Goal: Transaction & Acquisition: Purchase product/service

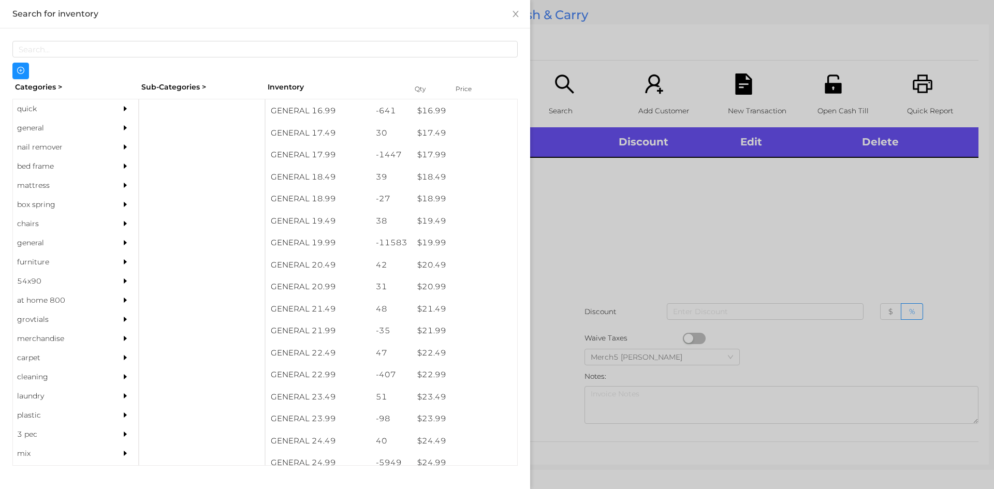
scroll to position [983, 0]
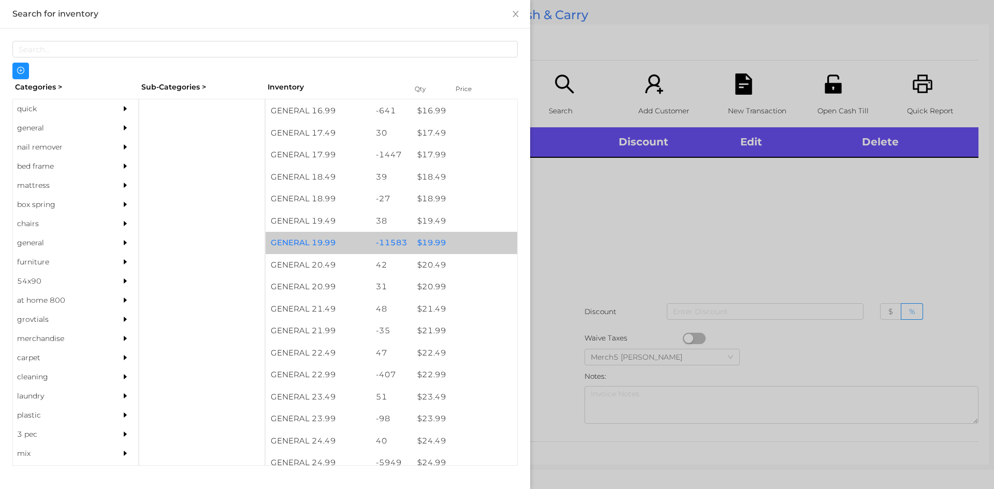
click at [428, 253] on div "$ 19.99" at bounding box center [464, 243] width 105 height 22
click at [438, 244] on div "$ 19.99" at bounding box center [464, 243] width 105 height 22
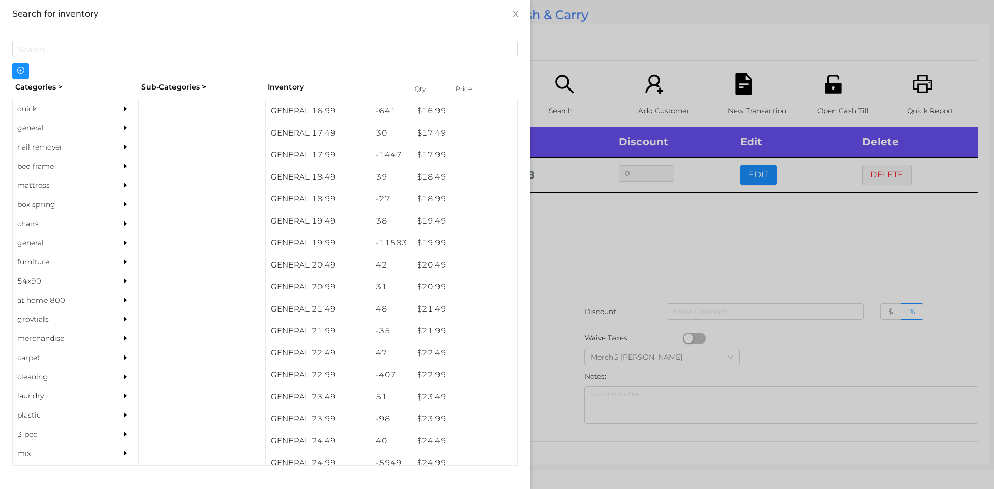
click at [584, 227] on div at bounding box center [497, 244] width 994 height 489
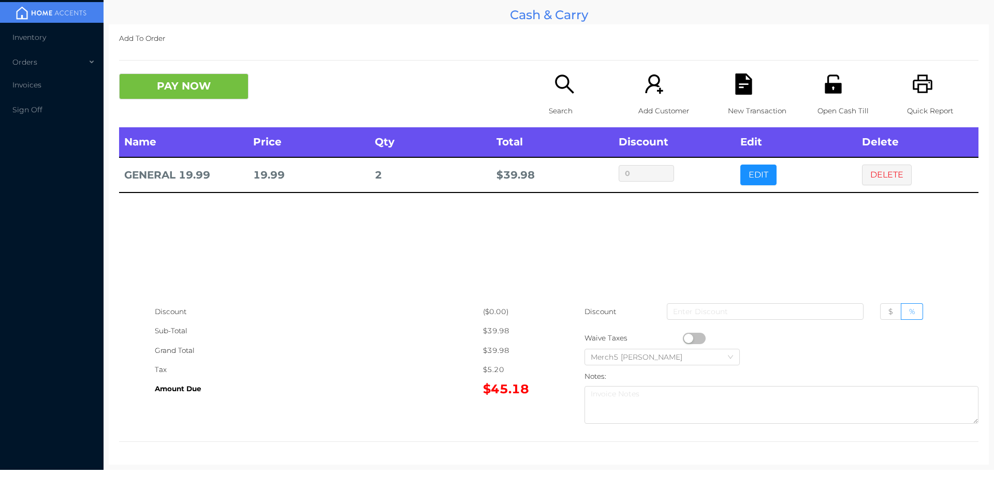
click at [562, 80] on icon "icon: search" at bounding box center [564, 83] width 21 height 21
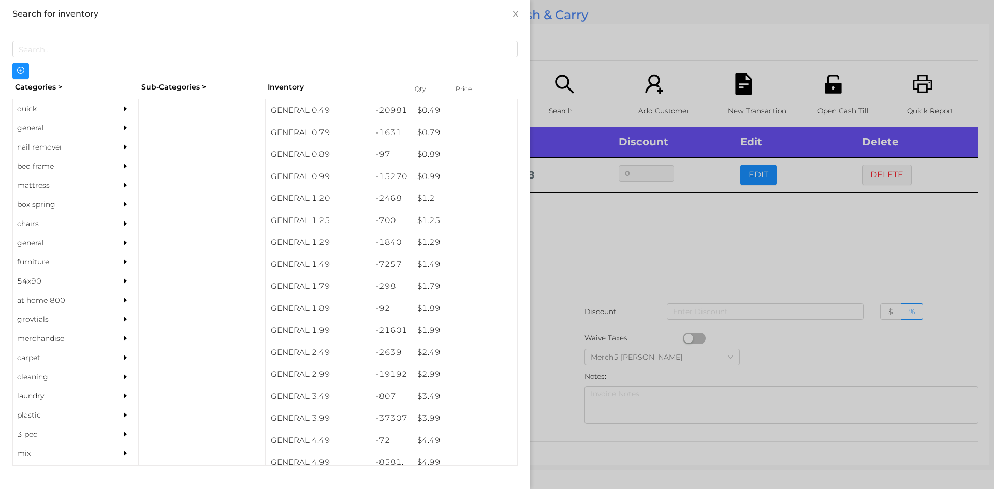
click at [27, 112] on div "quick" at bounding box center [60, 108] width 94 height 19
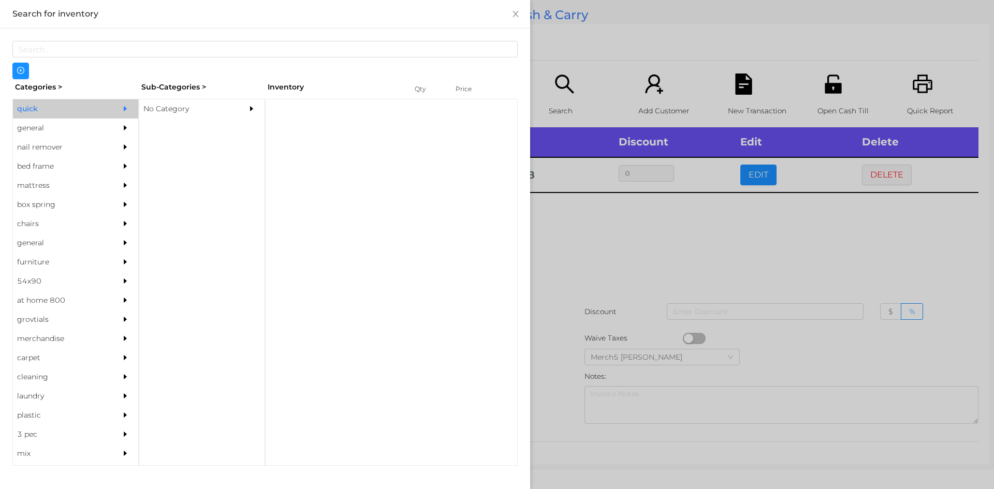
click at [169, 112] on div "No Category" at bounding box center [186, 108] width 94 height 19
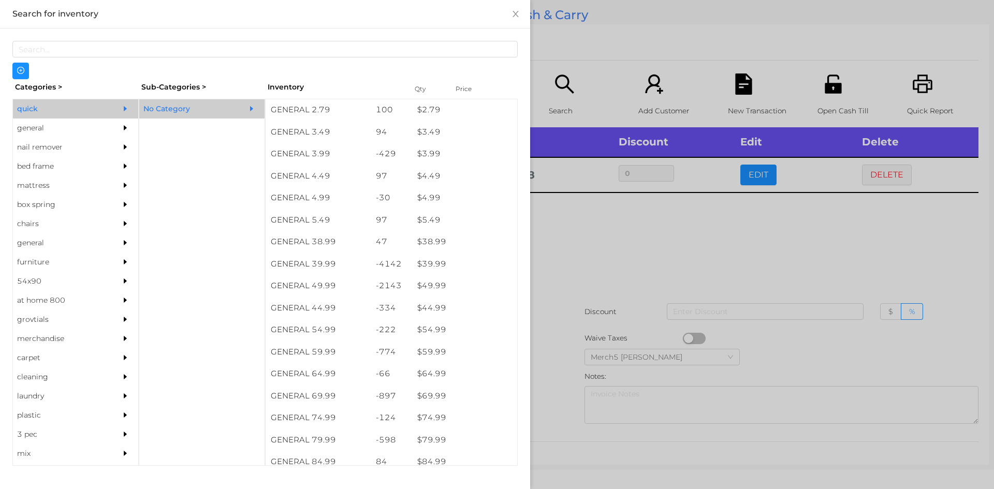
scroll to position [443, 0]
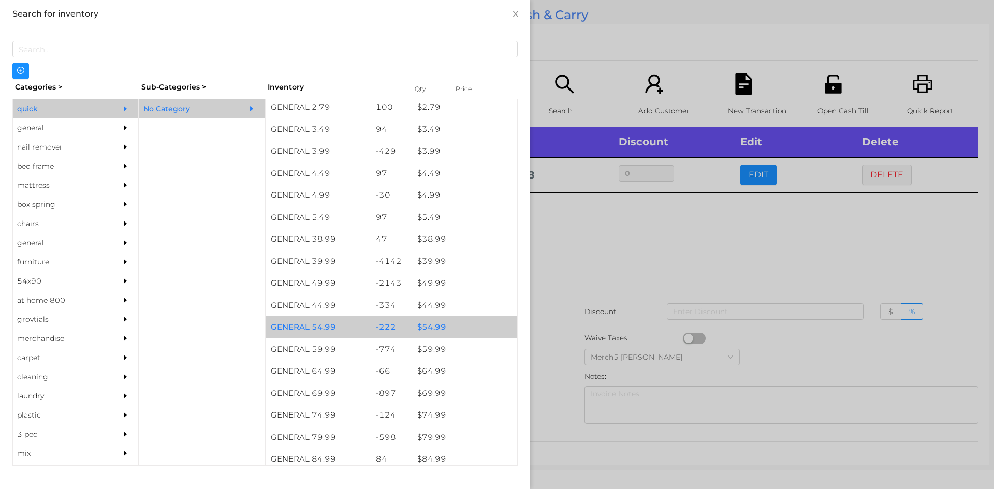
click at [440, 323] on div "$ 54.99" at bounding box center [464, 327] width 105 height 22
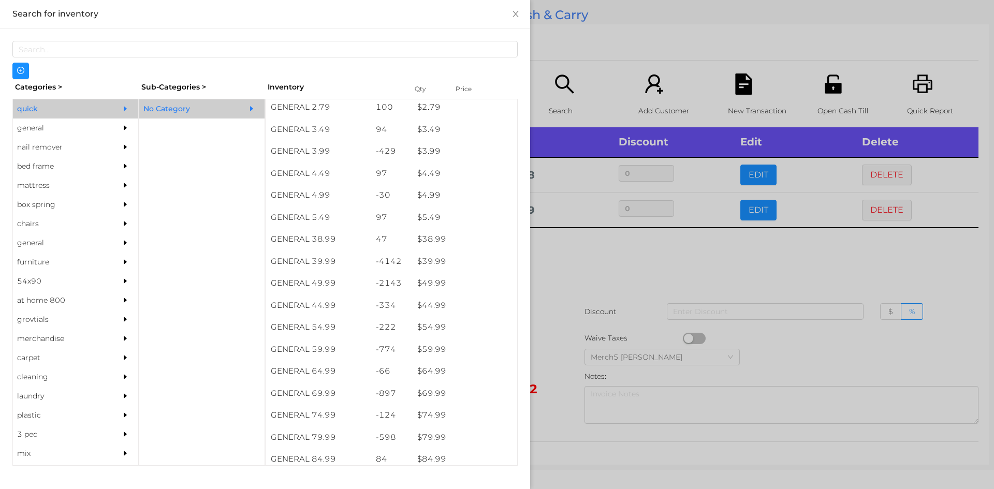
click at [572, 255] on div at bounding box center [497, 244] width 994 height 489
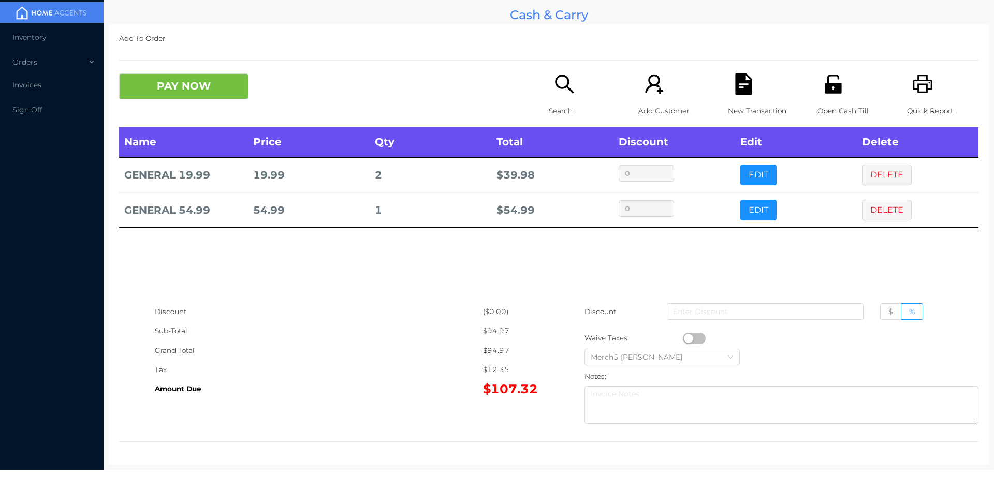
click at [559, 85] on icon "icon: search" at bounding box center [564, 83] width 21 height 21
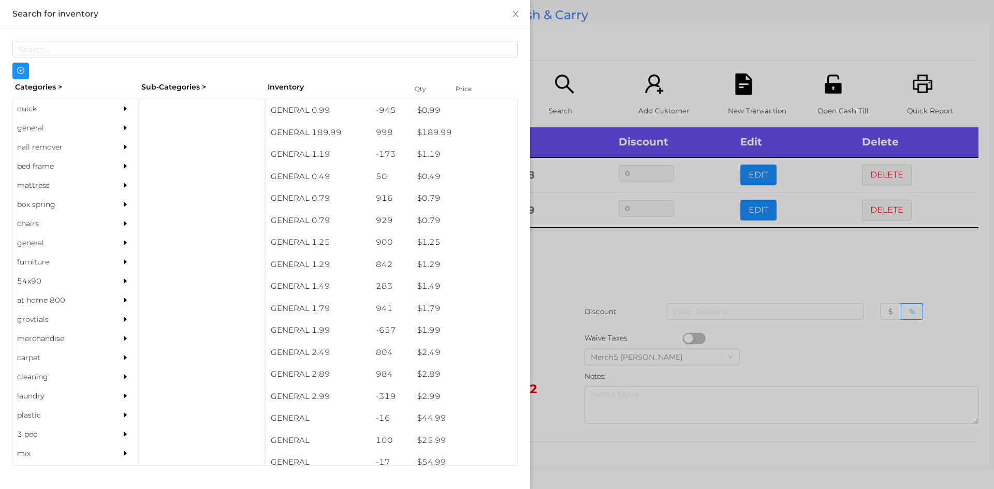
scroll to position [0, 0]
click at [30, 130] on div "general" at bounding box center [60, 127] width 94 height 19
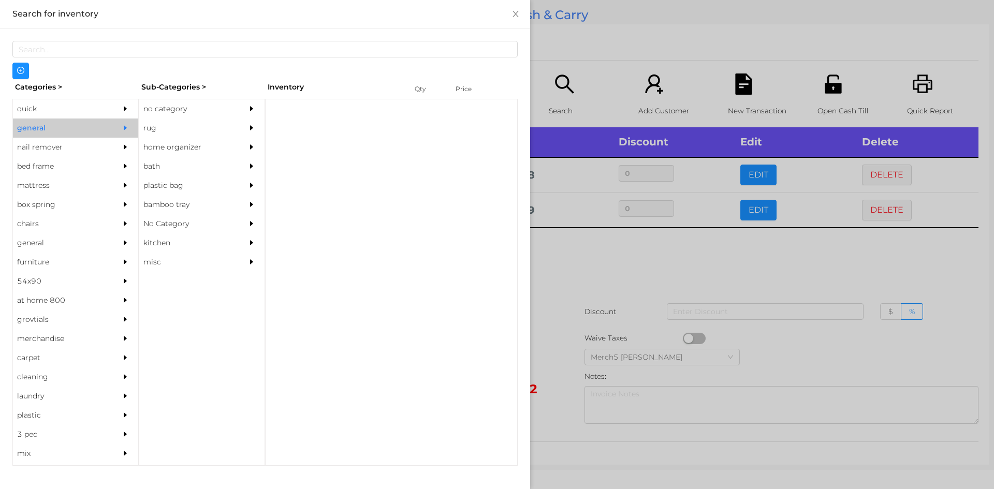
click at [165, 112] on div "no category" at bounding box center [186, 108] width 94 height 19
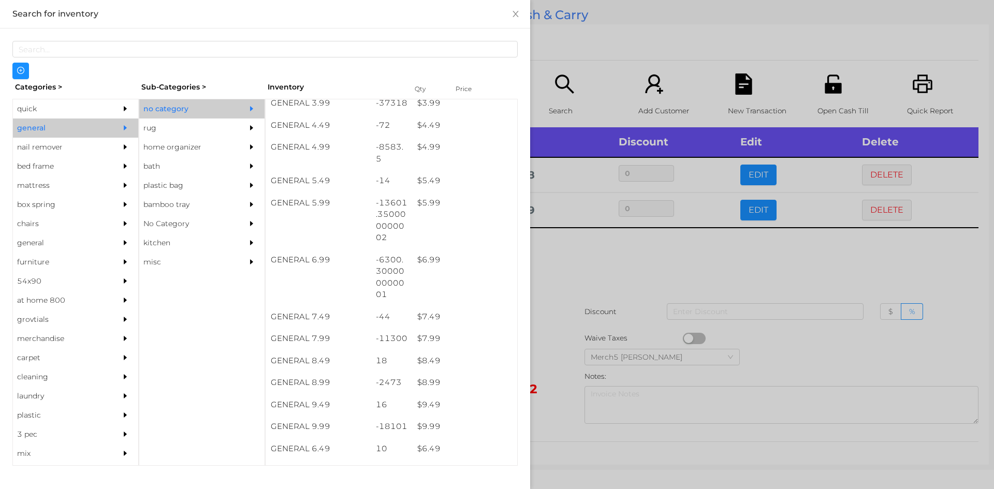
scroll to position [316, 0]
click at [428, 427] on div "$ 9.99" at bounding box center [464, 426] width 105 height 22
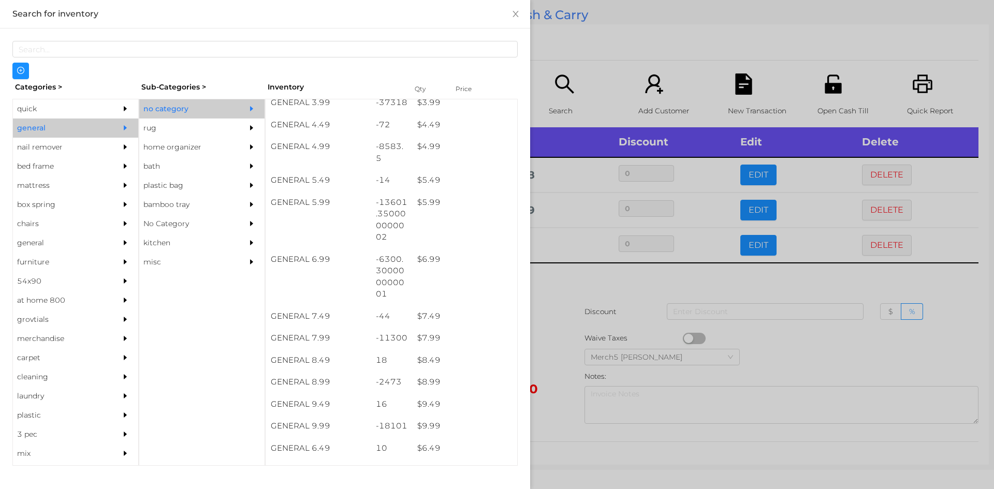
click at [563, 280] on div at bounding box center [497, 244] width 994 height 489
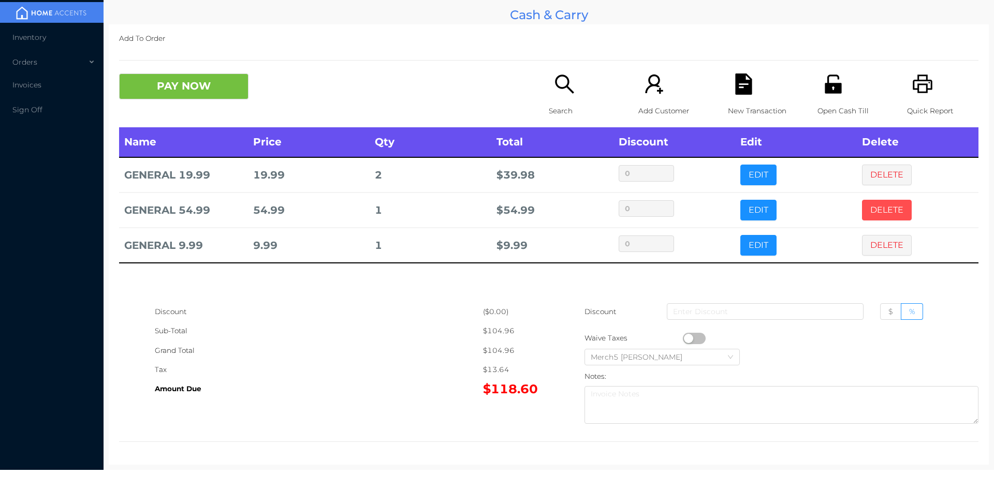
click at [870, 213] on button "DELETE" at bounding box center [887, 210] width 50 height 21
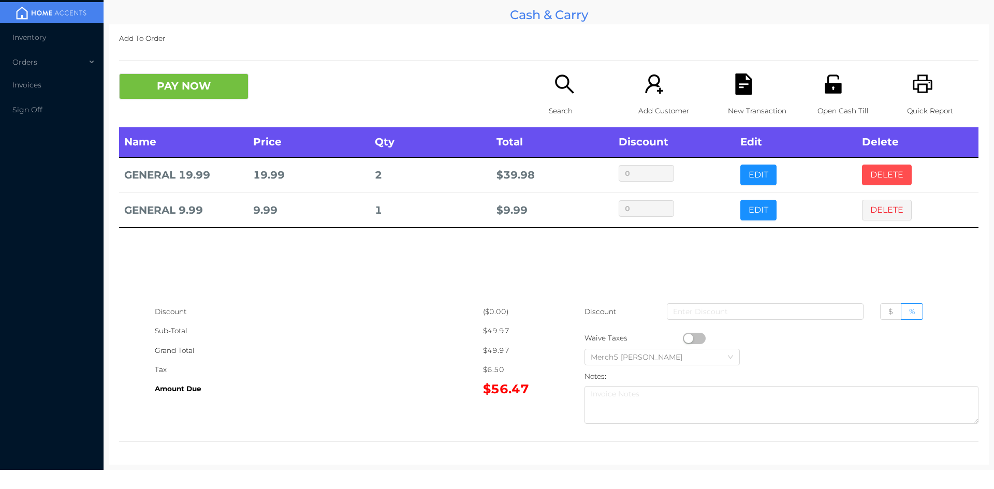
click at [873, 171] on button "DELETE" at bounding box center [887, 175] width 50 height 21
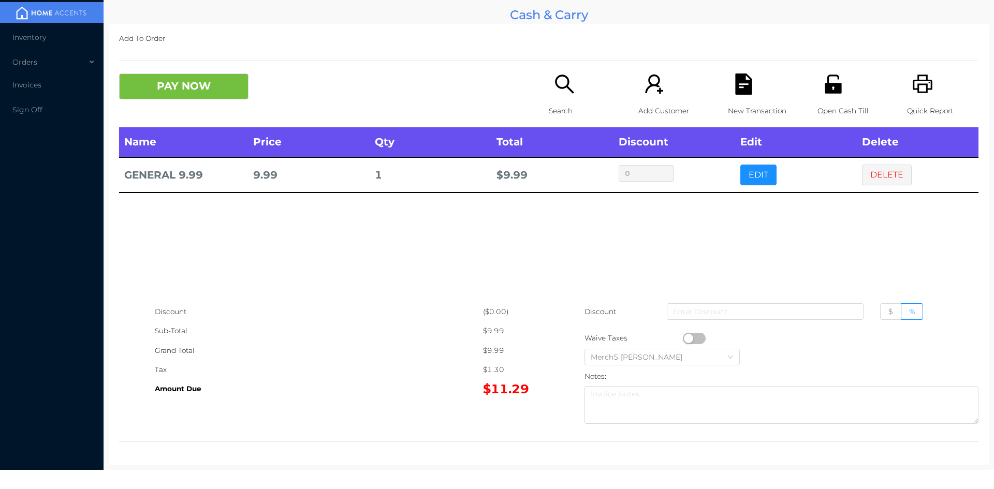
click at [554, 80] on icon "icon: search" at bounding box center [564, 83] width 21 height 21
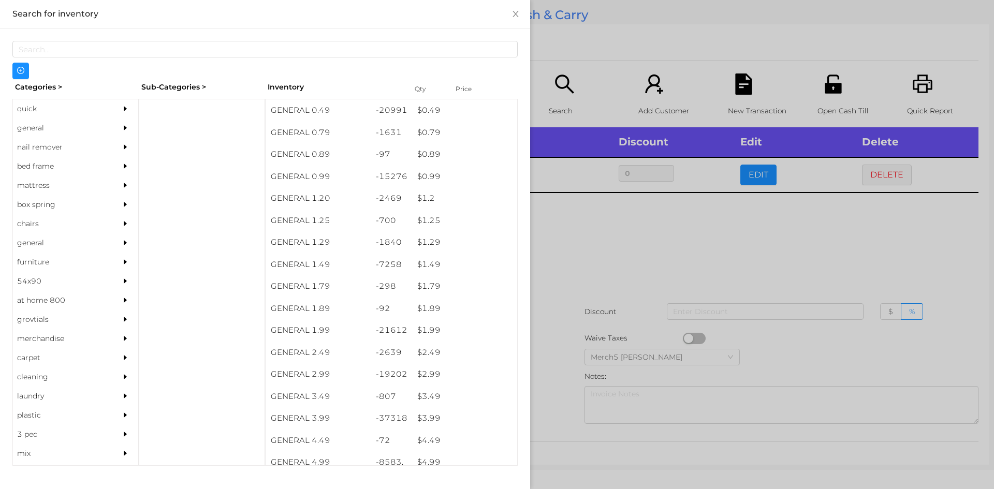
click at [25, 117] on div "quick" at bounding box center [60, 108] width 94 height 19
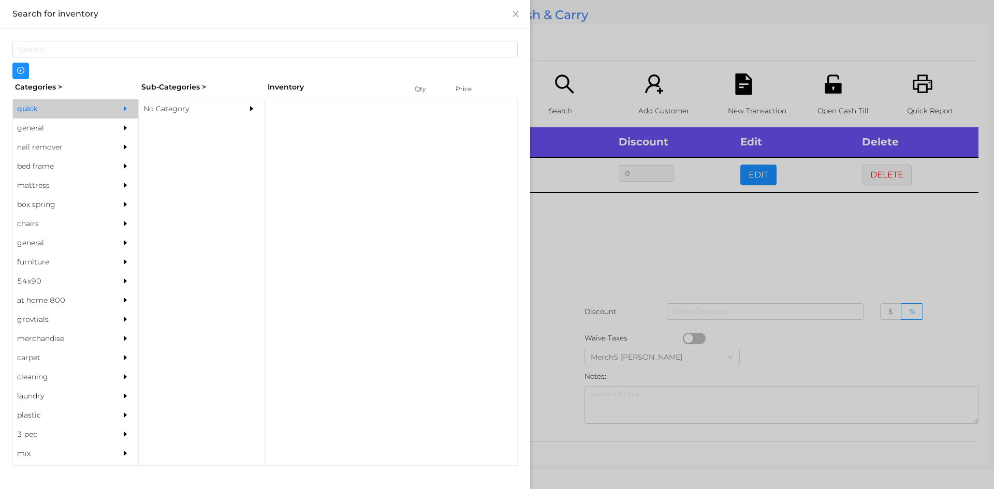
click at [153, 106] on div "No Category" at bounding box center [186, 108] width 94 height 19
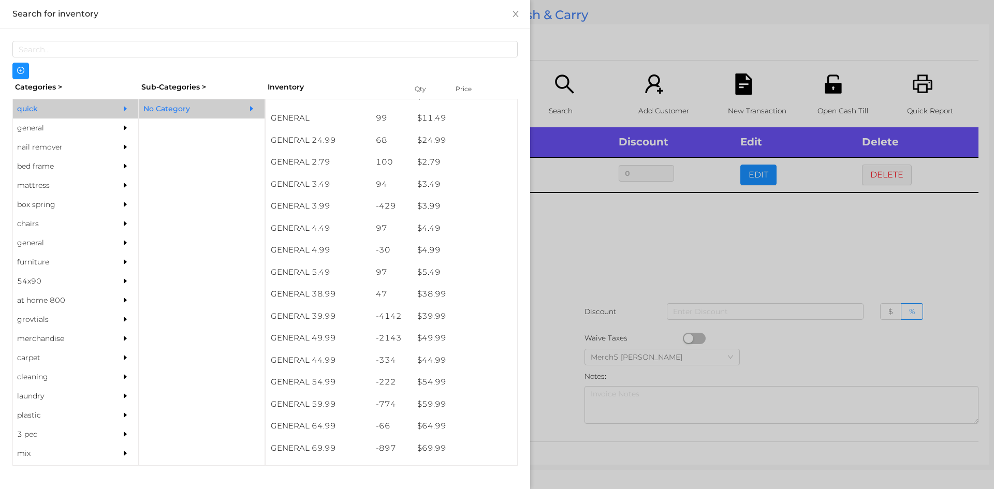
scroll to position [388, 0]
click at [20, 129] on div "general" at bounding box center [60, 127] width 94 height 19
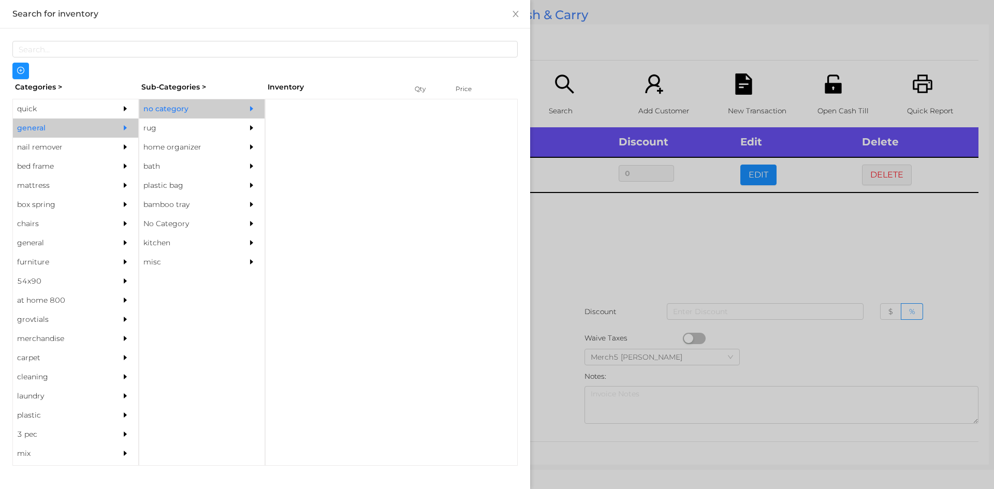
scroll to position [0, 0]
click at [179, 116] on div "no category" at bounding box center [186, 108] width 94 height 19
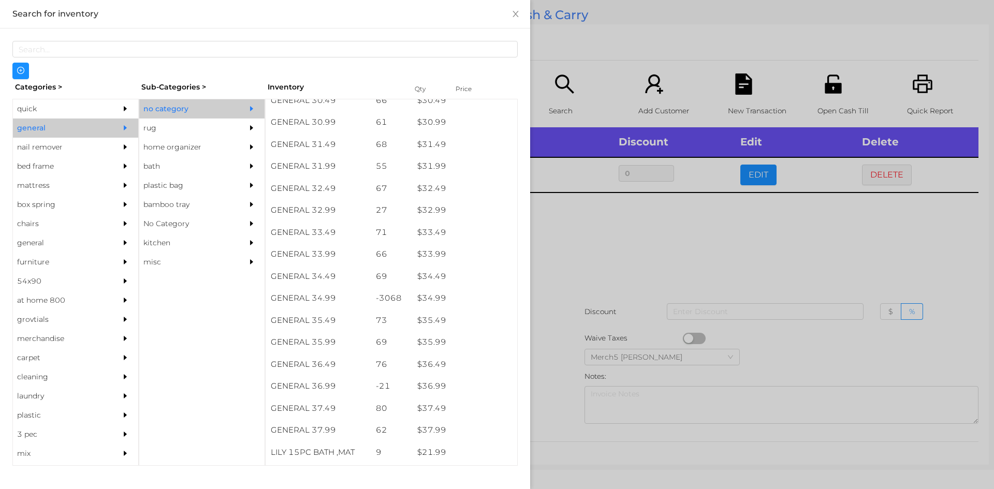
scroll to position [1586, 0]
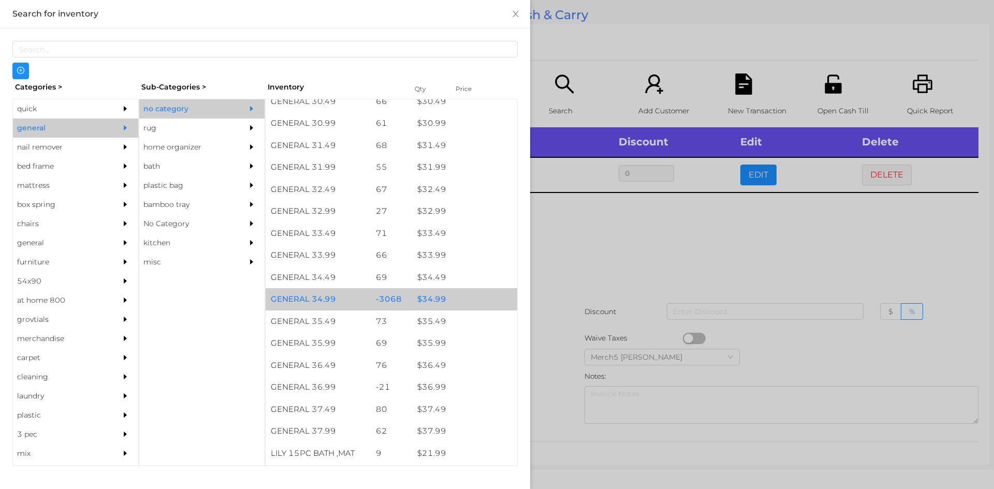
click at [434, 307] on div "$ 34.99" at bounding box center [464, 299] width 105 height 22
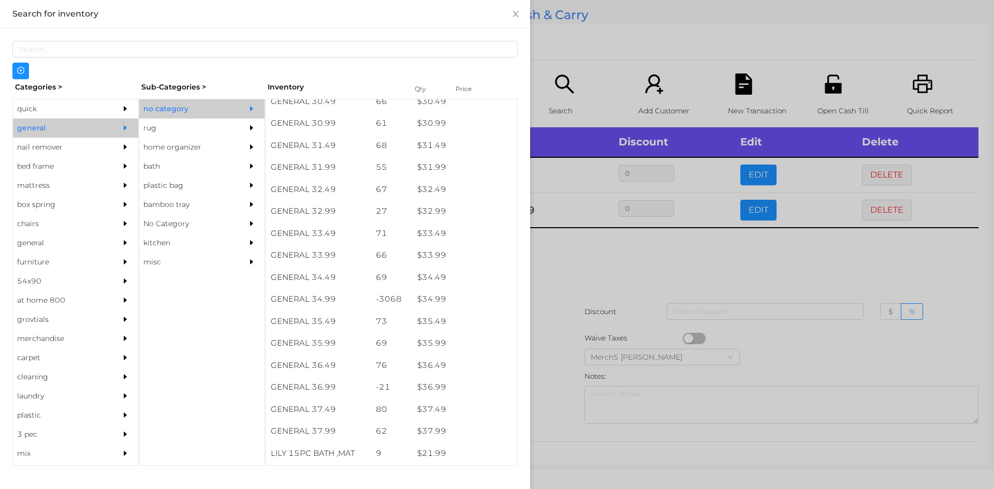
click at [559, 264] on div at bounding box center [497, 244] width 994 height 489
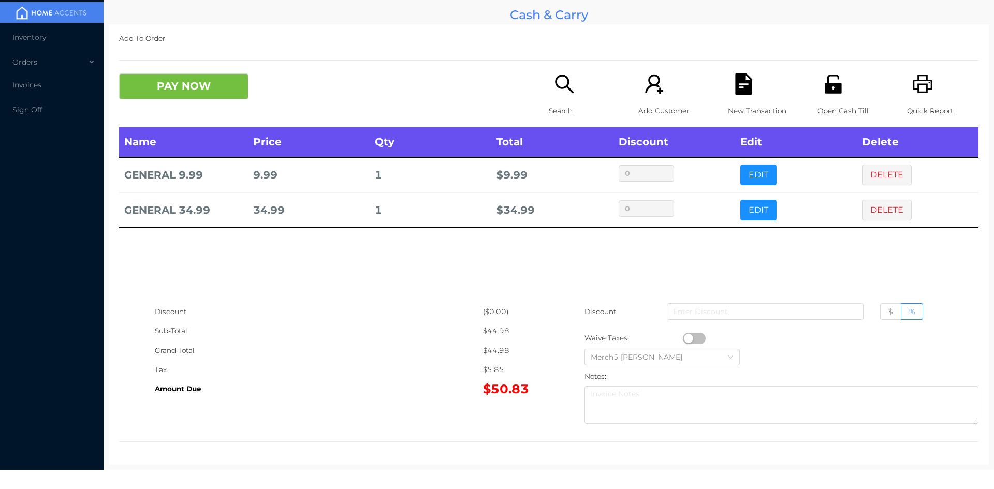
click at [559, 87] on icon "icon: search" at bounding box center [564, 84] width 19 height 19
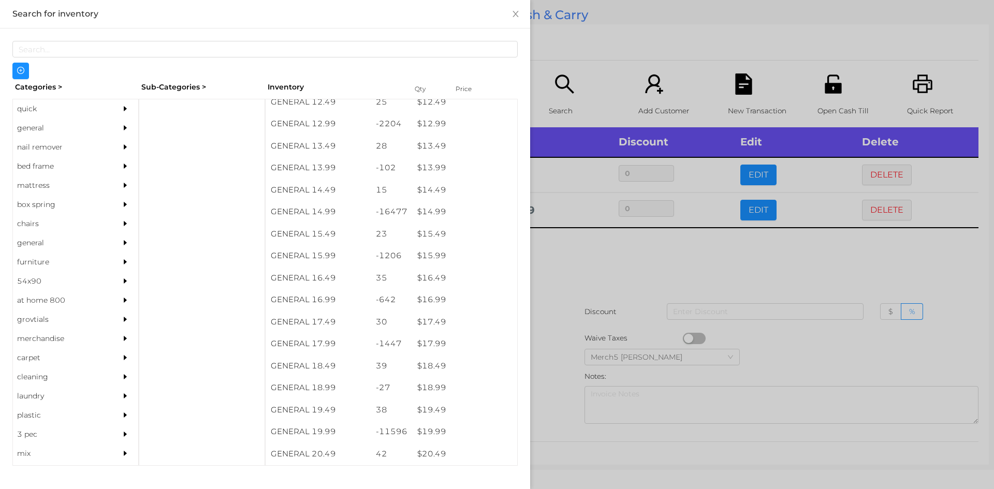
scroll to position [794, 0]
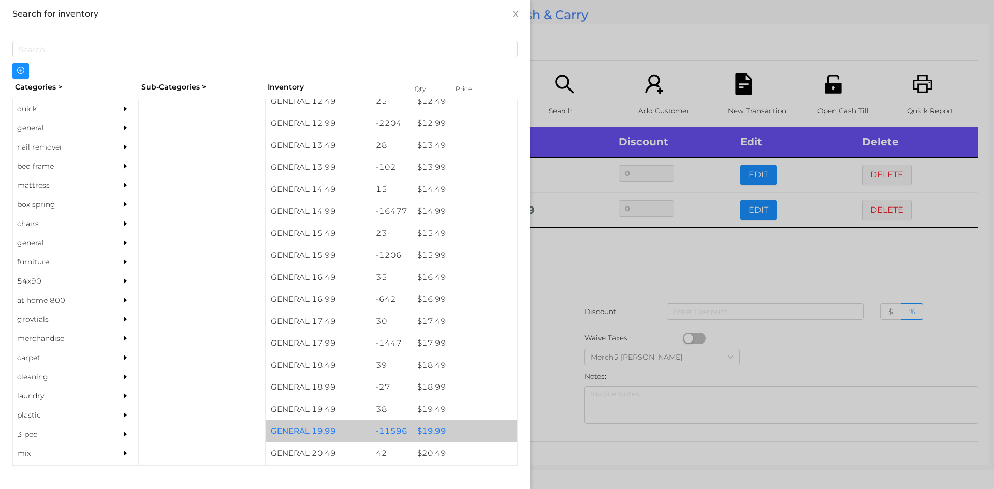
click at [426, 435] on div "$ 19.99" at bounding box center [464, 431] width 105 height 22
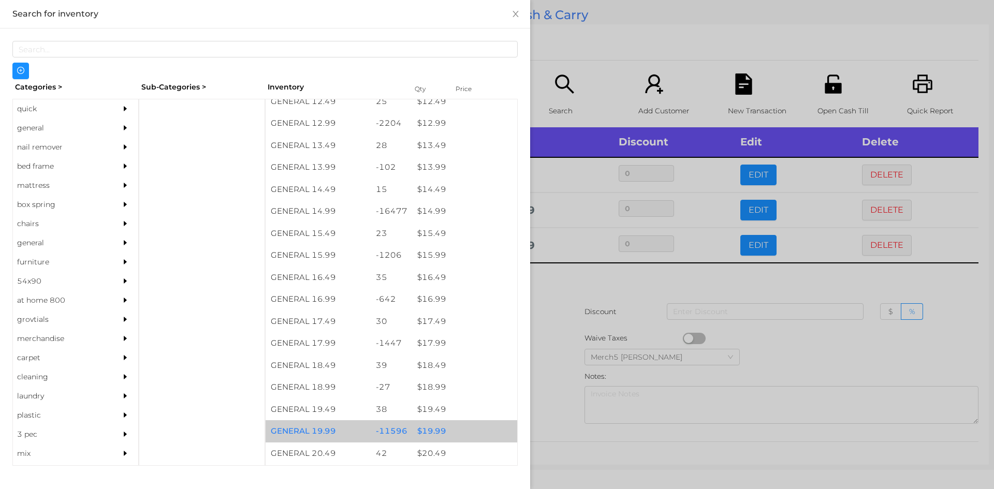
click at [425, 431] on div "$ 19.99" at bounding box center [464, 431] width 105 height 22
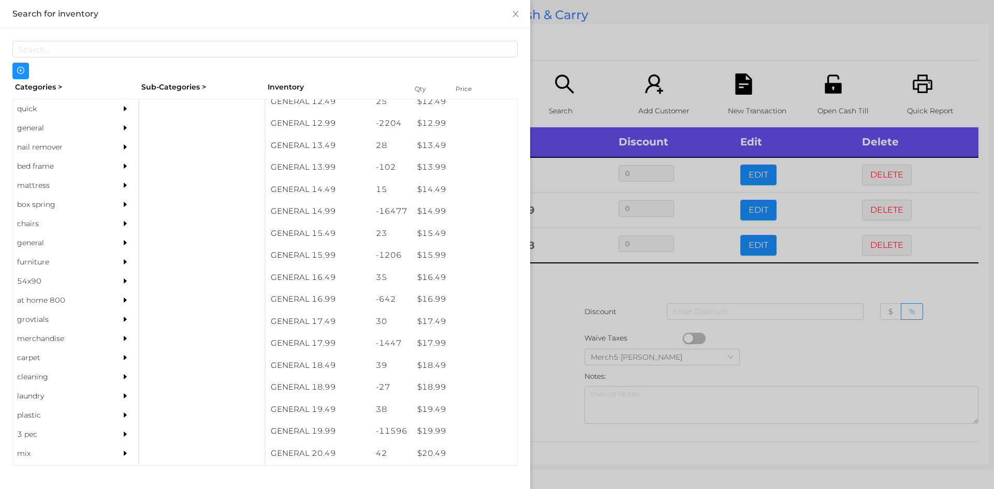
click at [552, 291] on div at bounding box center [497, 244] width 994 height 489
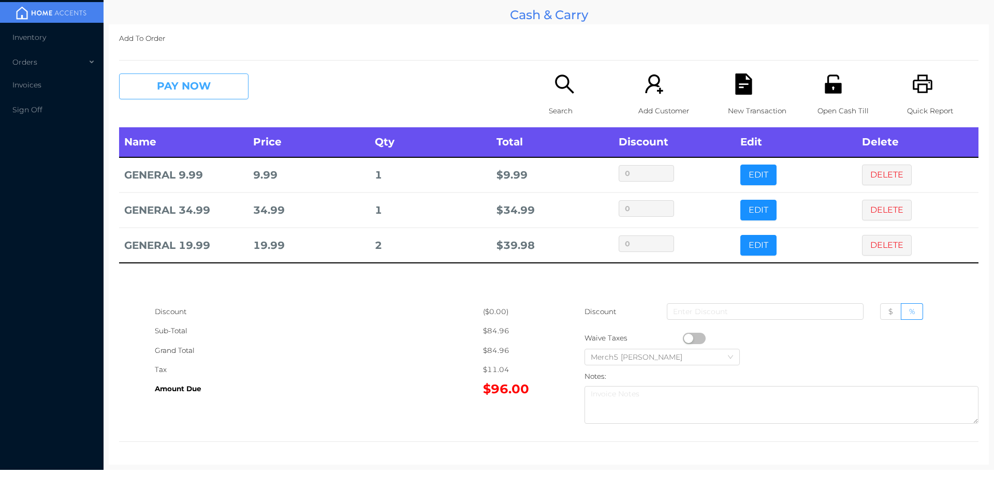
click at [212, 91] on button "PAY NOW" at bounding box center [183, 86] width 129 height 26
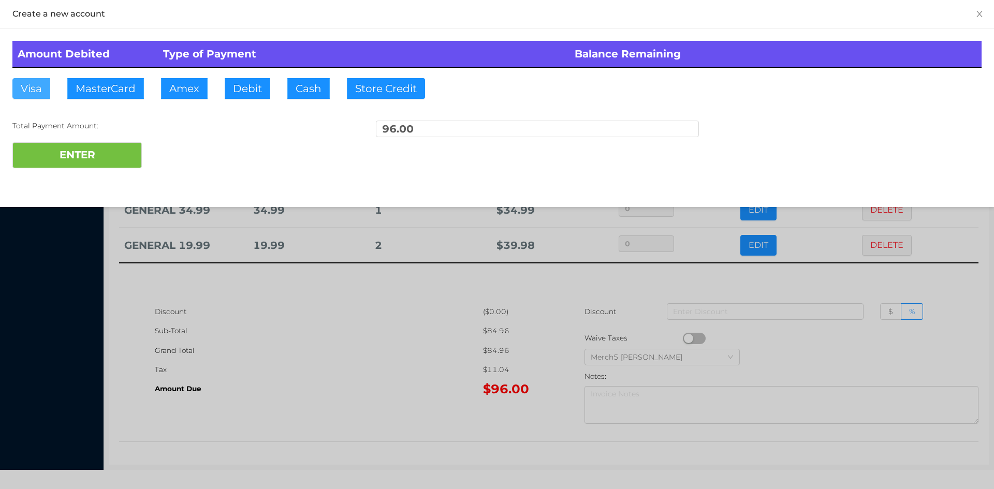
click at [27, 91] on button "Visa" at bounding box center [31, 88] width 38 height 21
click at [66, 157] on button "ENTER" at bounding box center [76, 155] width 129 height 26
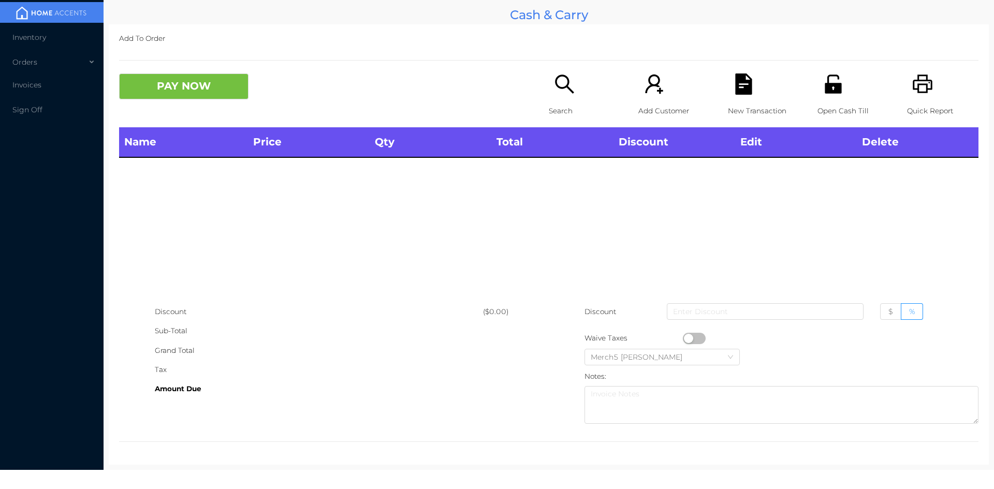
click at [916, 84] on icon "icon: printer" at bounding box center [922, 83] width 21 height 21
click at [917, 93] on icon "icon: printer" at bounding box center [922, 84] width 20 height 19
click at [824, 87] on icon "icon: unlock" at bounding box center [832, 84] width 17 height 19
click at [565, 86] on icon "icon: search" at bounding box center [564, 83] width 21 height 21
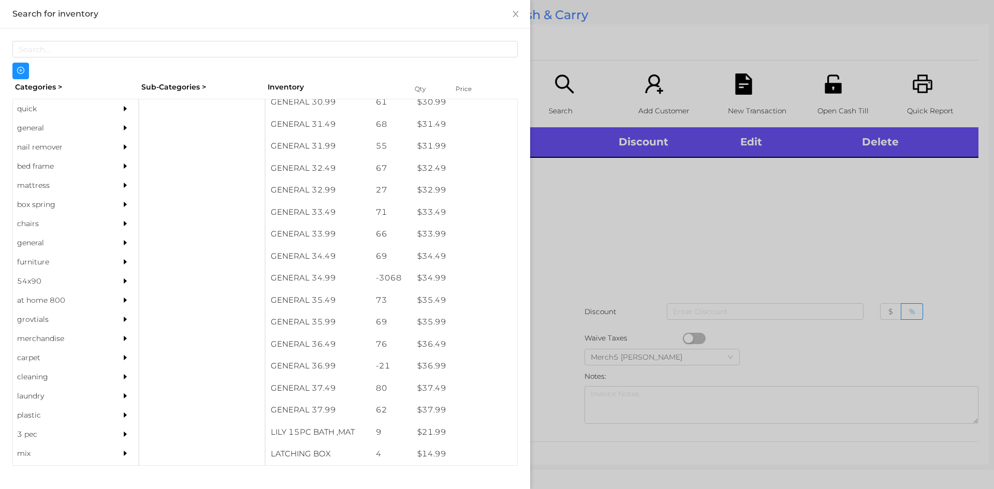
scroll to position [1607, 0]
click at [31, 112] on div "quick" at bounding box center [60, 108] width 94 height 19
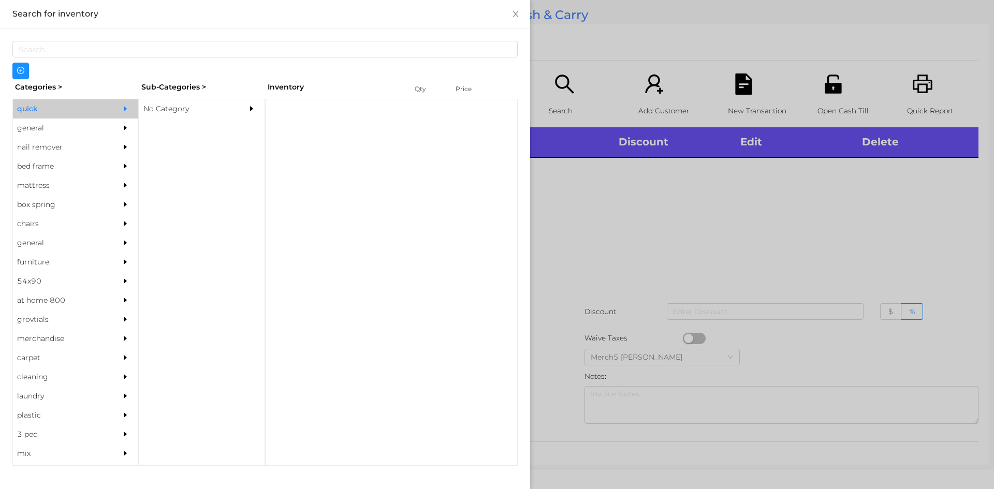
scroll to position [0, 0]
click at [162, 113] on div "No Category" at bounding box center [186, 108] width 94 height 19
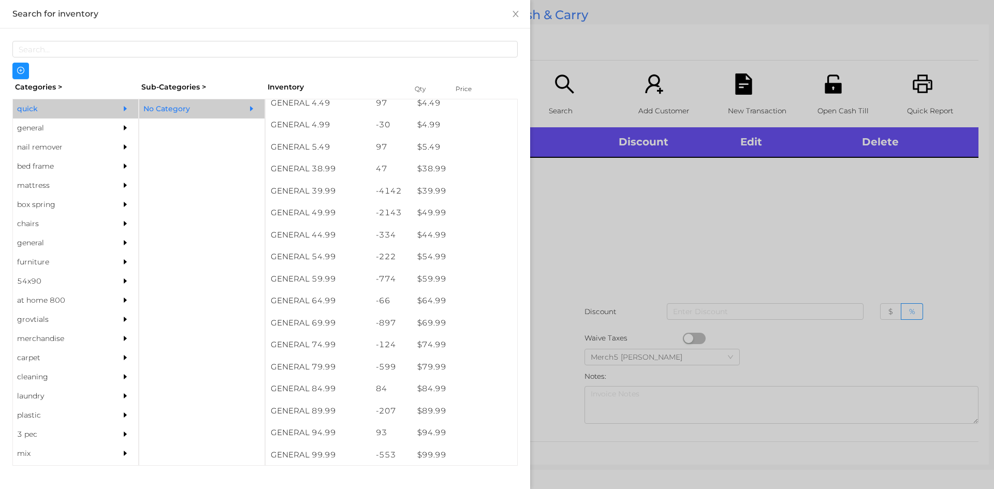
scroll to position [513, 0]
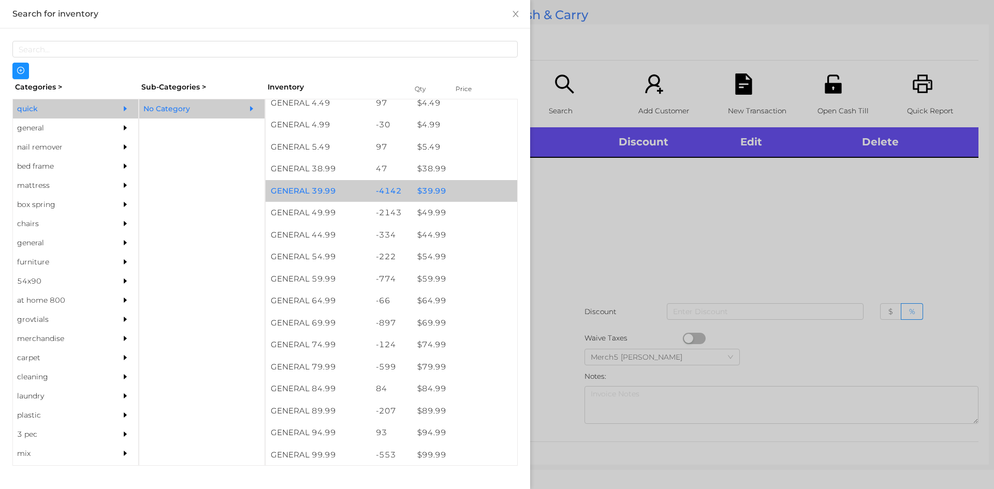
click at [437, 194] on div "$ 39.99" at bounding box center [464, 191] width 105 height 22
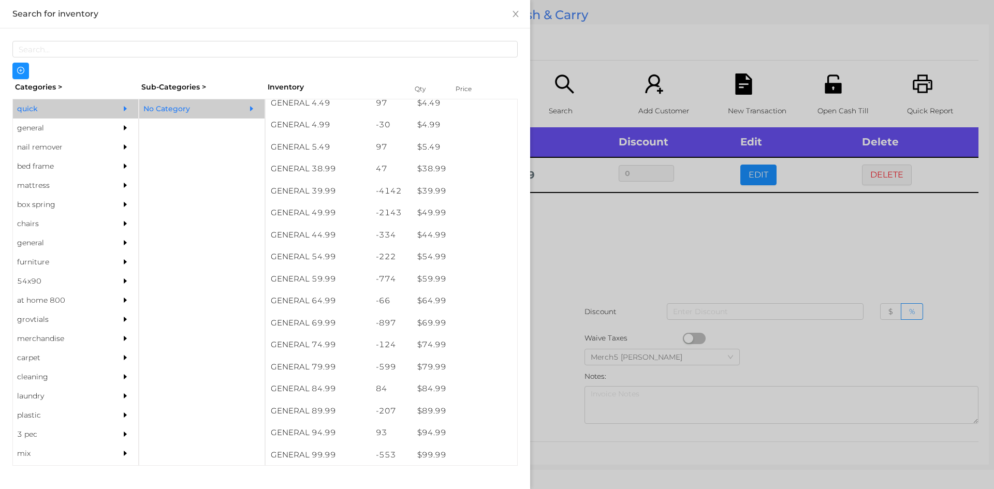
click at [567, 224] on div at bounding box center [497, 244] width 994 height 489
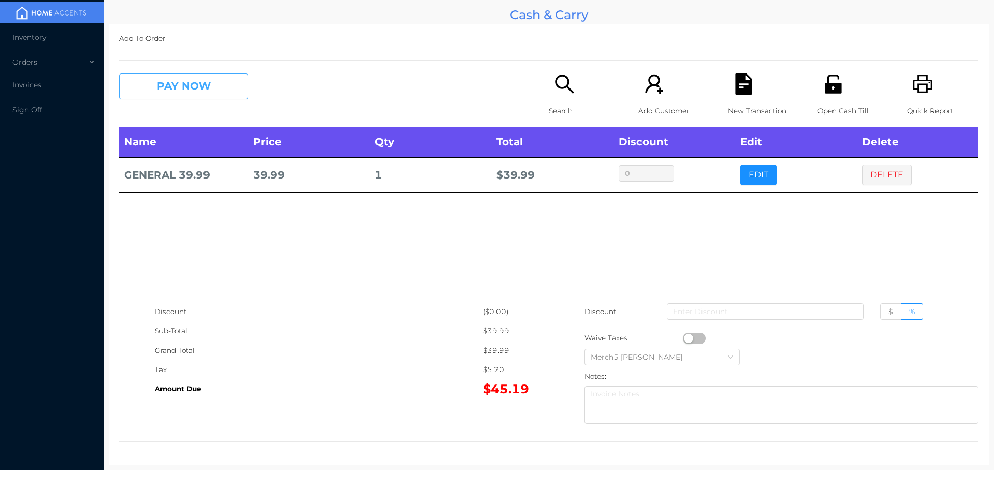
click at [216, 82] on button "PAY NOW" at bounding box center [183, 86] width 129 height 26
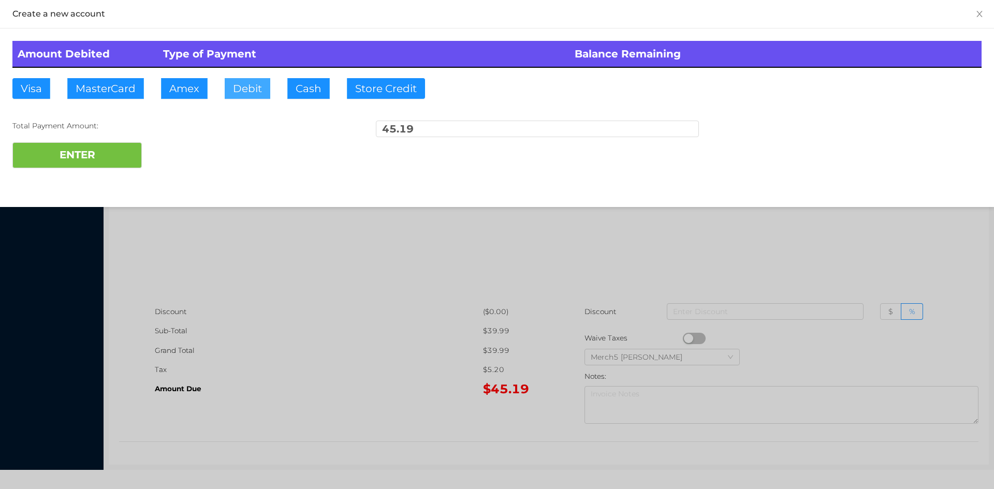
click at [250, 87] on button "Debit" at bounding box center [248, 88] width 46 height 21
click at [98, 158] on button "ENTER" at bounding box center [76, 155] width 129 height 26
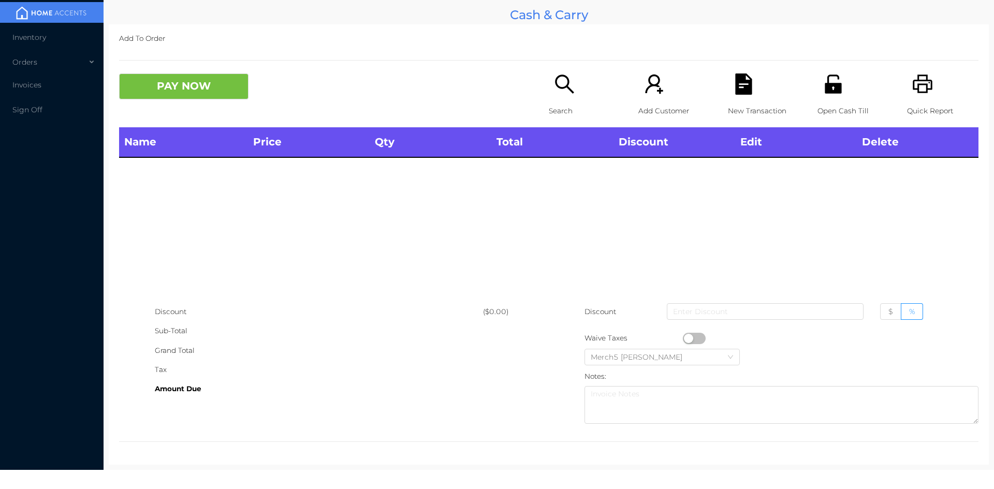
click at [918, 92] on icon "icon: printer" at bounding box center [922, 83] width 21 height 21
click at [826, 97] on div "Open Cash Till" at bounding box center [852, 100] width 71 height 54
click at [916, 91] on icon "icon: printer" at bounding box center [922, 83] width 21 height 21
click at [827, 87] on icon "icon: unlock" at bounding box center [832, 83] width 21 height 21
click at [831, 90] on icon "icon: unlock" at bounding box center [832, 84] width 17 height 19
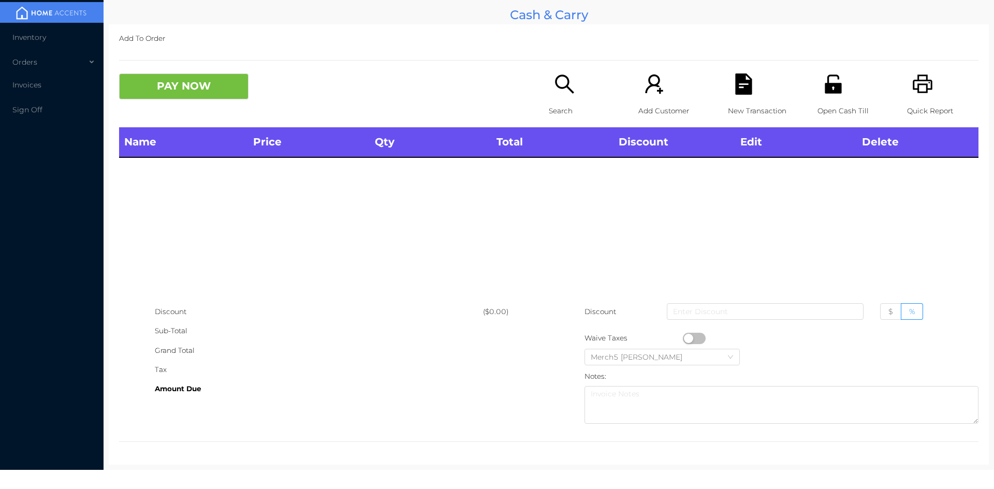
click at [920, 83] on icon "icon: printer" at bounding box center [922, 83] width 21 height 21
